Goal: Obtain resource: Download file/media

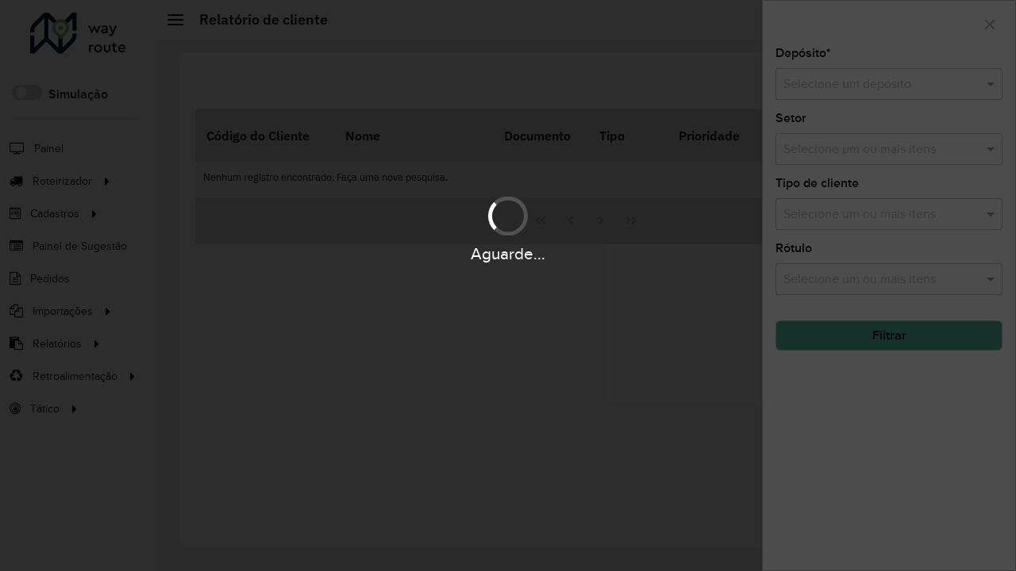
click at [873, 84] on input "text" at bounding box center [872, 84] width 179 height 19
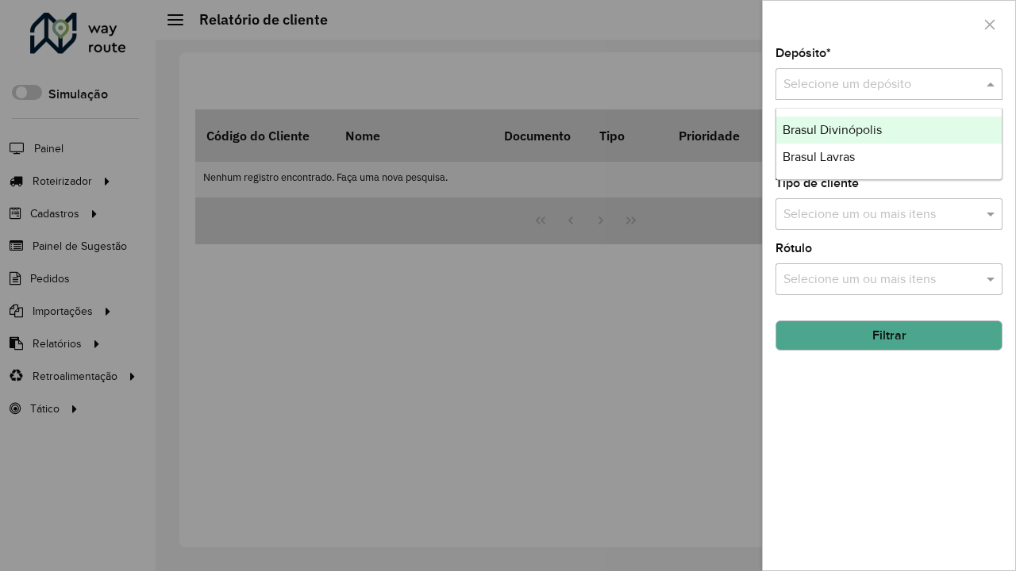
click at [889, 157] on div "Brasul Lavras" at bounding box center [888, 157] width 225 height 27
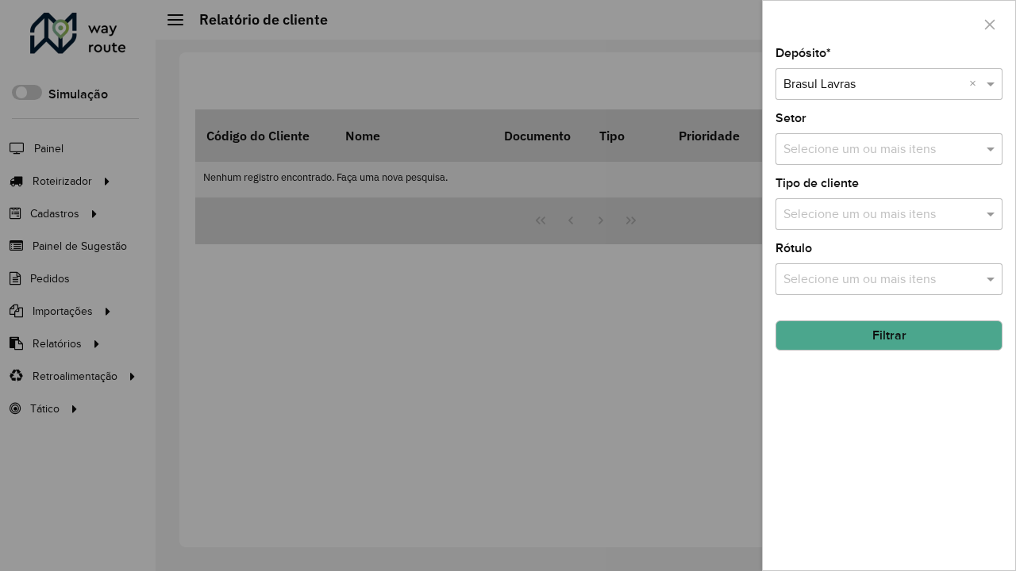
click at [889, 336] on button "Filtrar" at bounding box center [888, 336] width 227 height 30
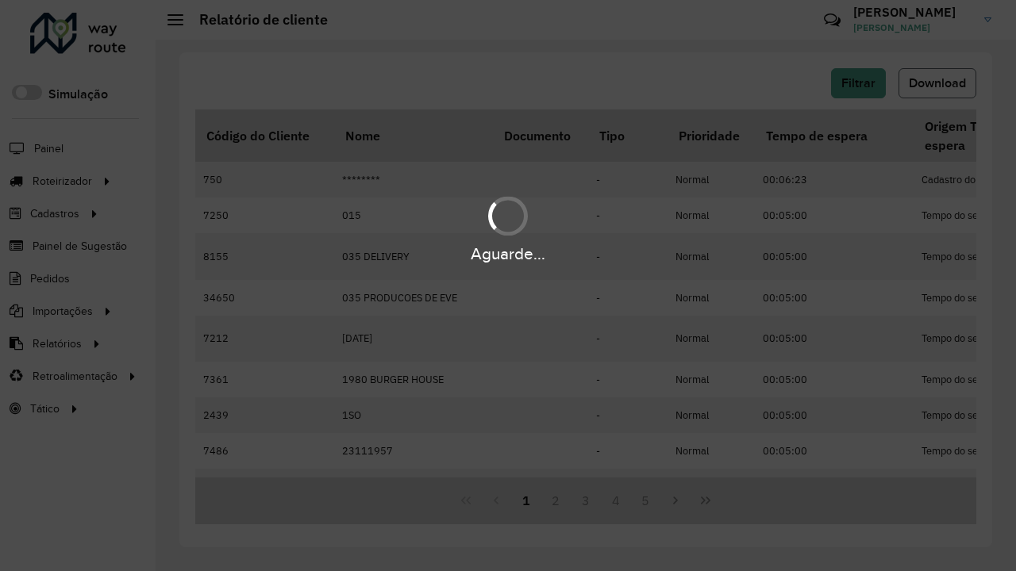
click at [937, 83] on span "Download" at bounding box center [937, 82] width 57 height 13
